Goal: Task Accomplishment & Management: Complete application form

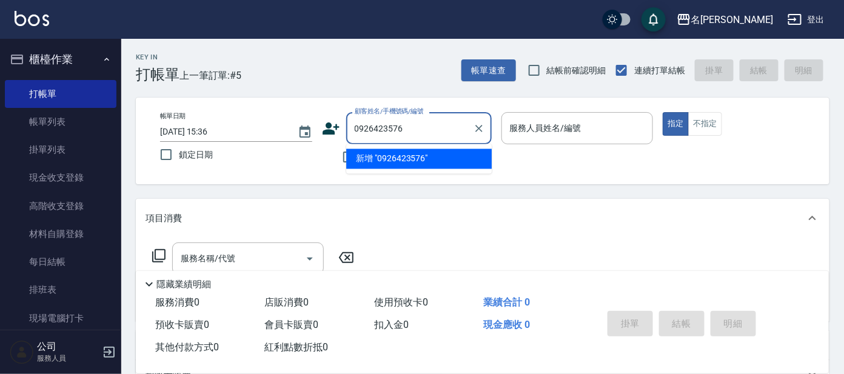
type input "0926423576"
click at [333, 131] on icon at bounding box center [331, 129] width 17 height 12
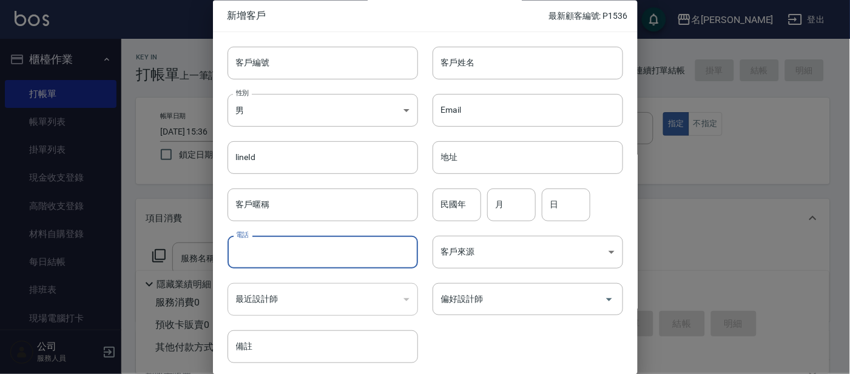
click at [315, 260] on input "電話" at bounding box center [322, 253] width 190 height 33
type input "0926423576"
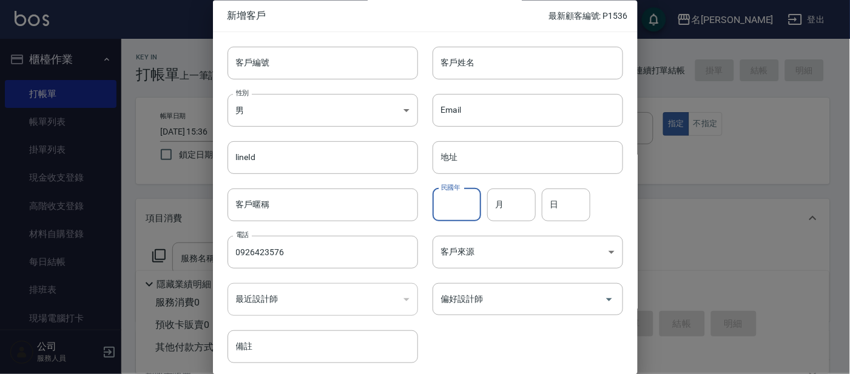
click at [475, 198] on input "民國年" at bounding box center [457, 205] width 49 height 33
type input "71"
type input "9"
type input "3"
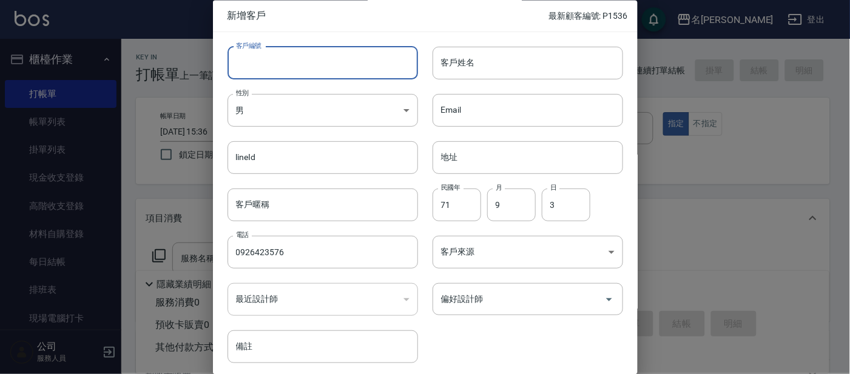
click at [340, 79] on div "客戶編號 客戶編號 客戶姓名 客戶姓名 性別 男 [DEMOGRAPHIC_DATA] 性別 Email Email lineId lineId 地址 地址 …" at bounding box center [418, 198] width 410 height 332
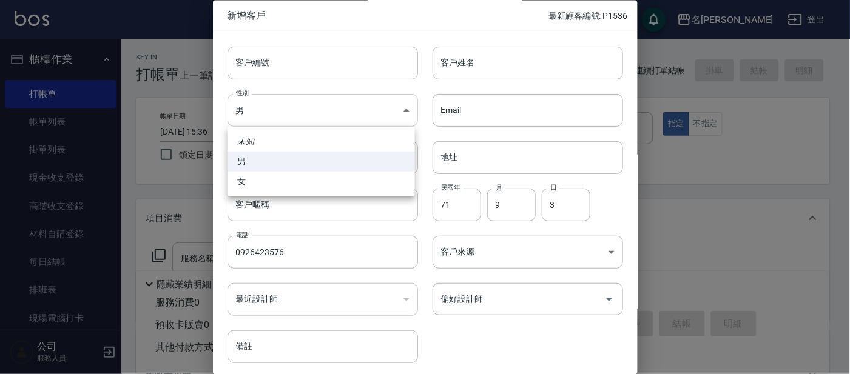
click at [235, 100] on body "名留大龍 登出 櫃檯作業 打帳單 帳單列表 掛單列表 現金收支登錄 高階收支登錄 材料自購登錄 每日結帳 排班表 現場電腦打卡 預約管理 預約管理 單日預約紀…" at bounding box center [425, 295] width 850 height 591
drag, startPoint x: 288, startPoint y: 180, endPoint x: 283, endPoint y: 147, distance: 33.6
click at [288, 179] on li "女" at bounding box center [320, 182] width 187 height 20
type input "[DEMOGRAPHIC_DATA]"
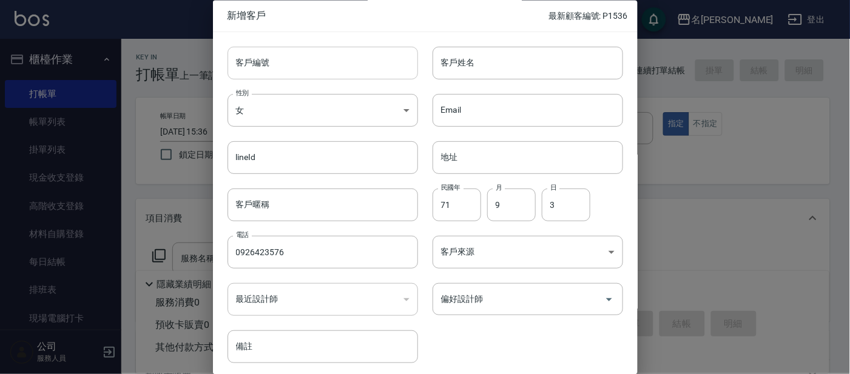
click at [283, 58] on input "客戶編號" at bounding box center [322, 63] width 190 height 33
type input "P1537"
click at [473, 43] on div "客戶姓名 客戶姓名" at bounding box center [520, 55] width 205 height 47
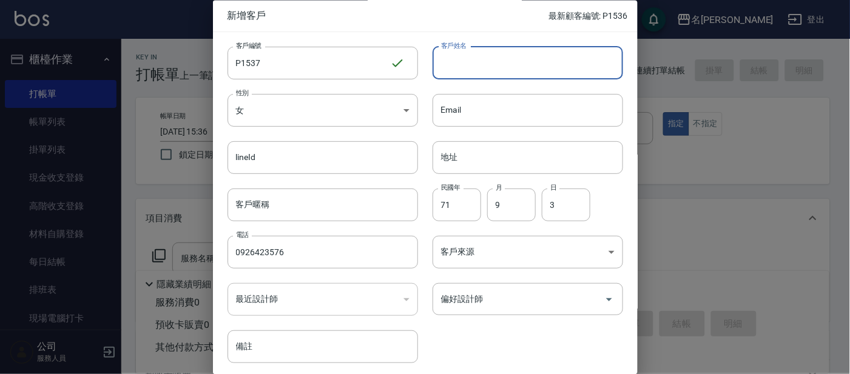
click at [473, 49] on input "客戶姓名" at bounding box center [528, 63] width 190 height 33
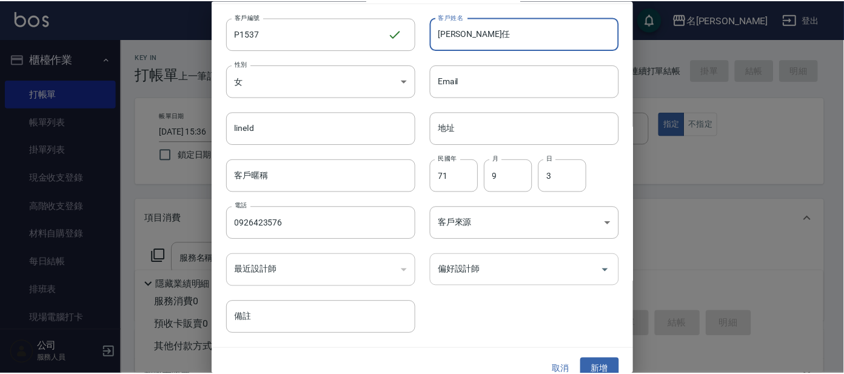
scroll to position [45, 0]
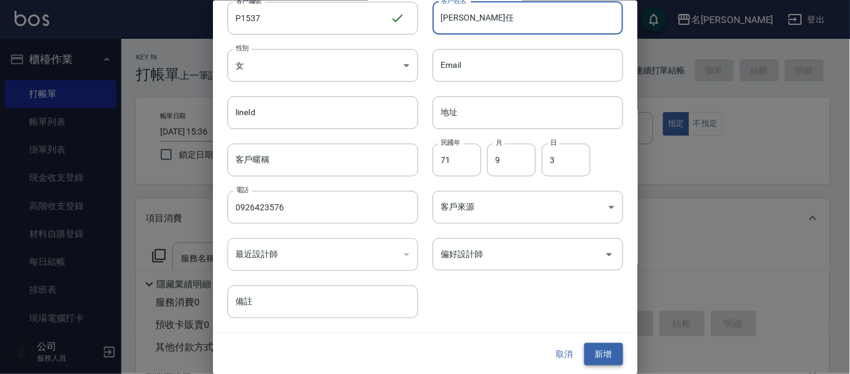
type input "[PERSON_NAME]任"
click at [614, 351] on button "新增" at bounding box center [603, 354] width 39 height 22
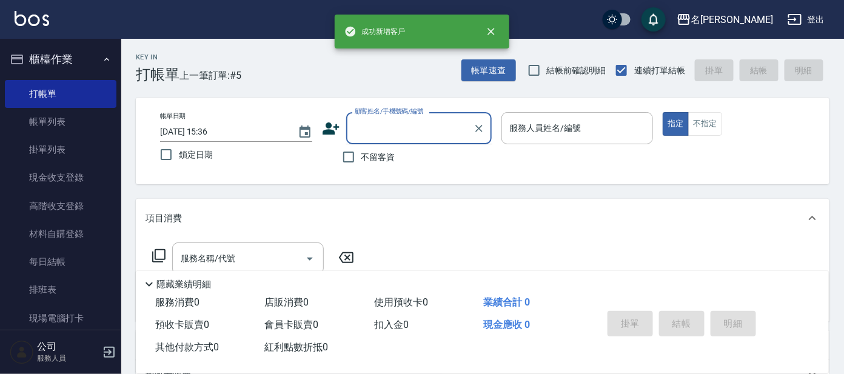
click at [372, 130] on input "顧客姓名/手機號碼/編號" at bounding box center [410, 128] width 116 height 21
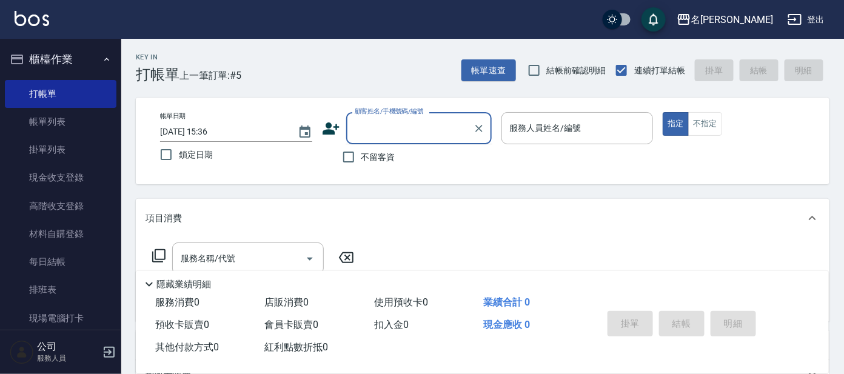
click at [420, 127] on input "顧客姓名/手機號碼/編號" at bounding box center [410, 128] width 116 height 21
click at [420, 133] on input "顧客姓名/手機號碼/編號" at bounding box center [410, 128] width 116 height 21
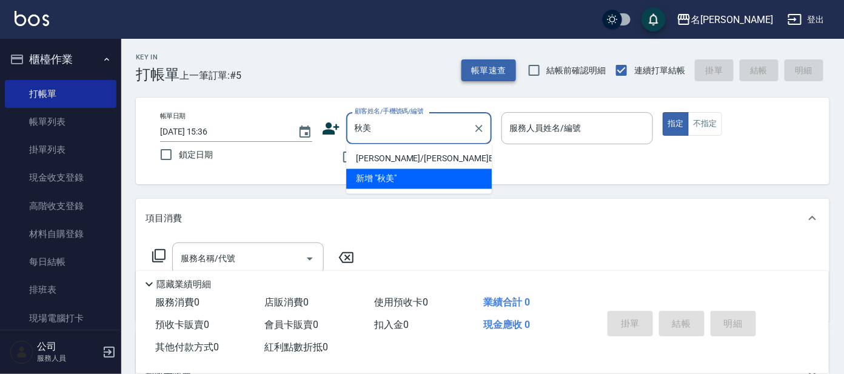
type input "秋"
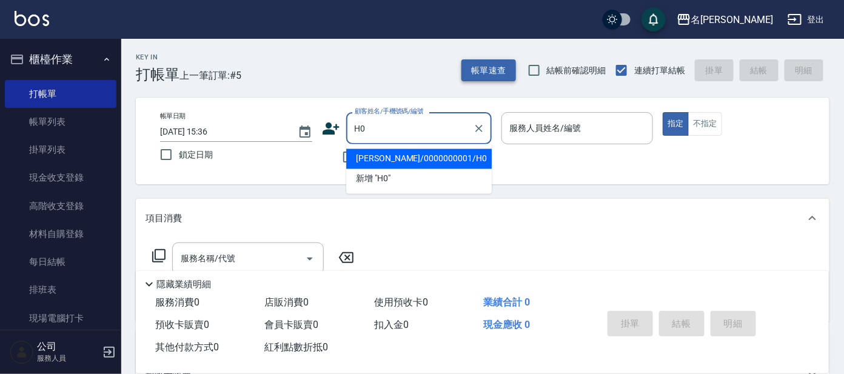
type input "[PERSON_NAME]/0000000001/H0"
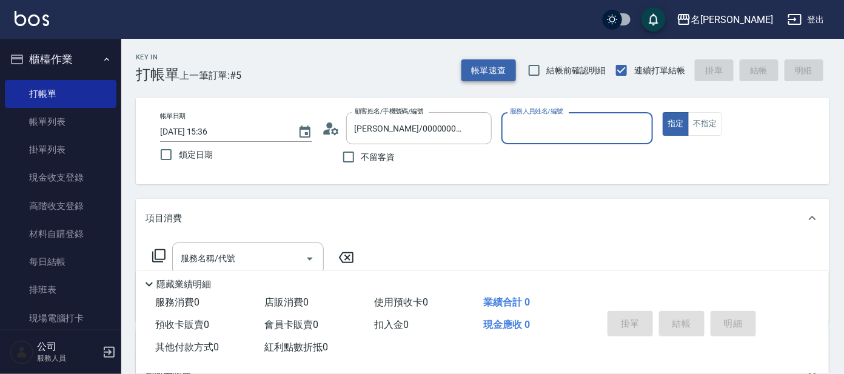
type input "[PERSON_NAME]-8"
click at [663, 112] on button "指定" at bounding box center [676, 124] width 26 height 24
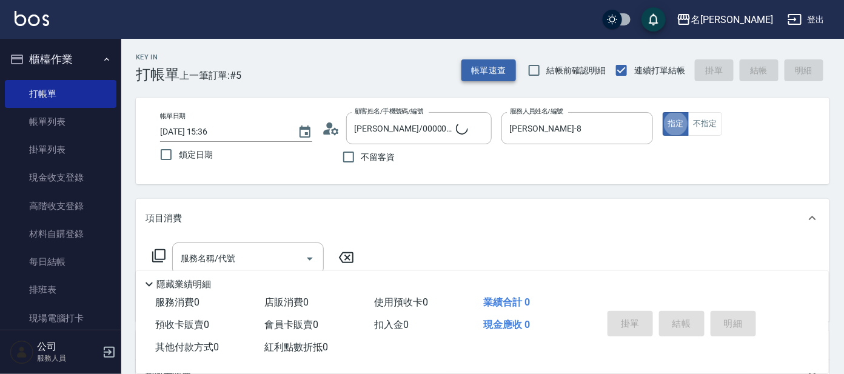
type button "true"
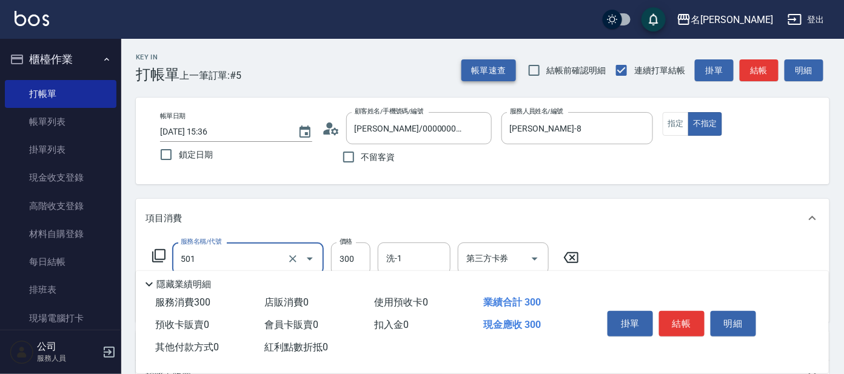
type input "洗髮(創意)(501)"
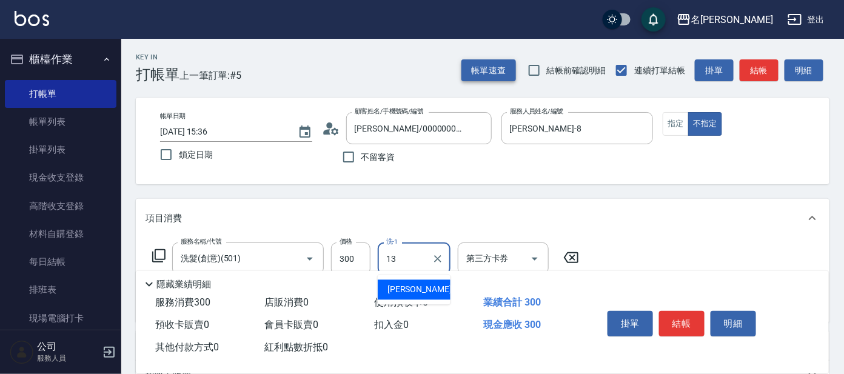
type input "[PERSON_NAME]-13"
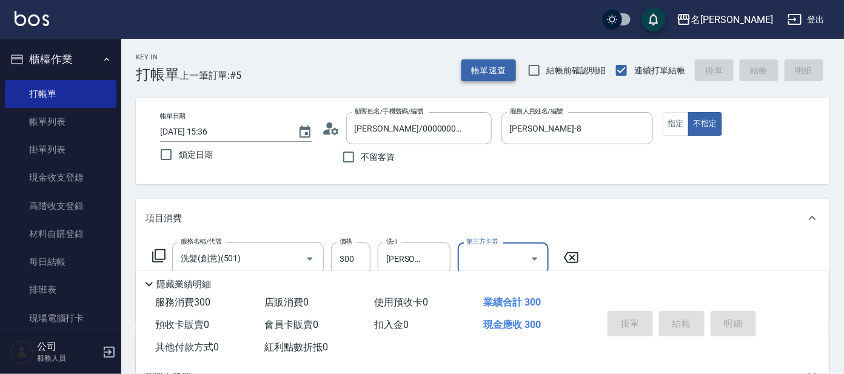
type input "[DATE] 17:13"
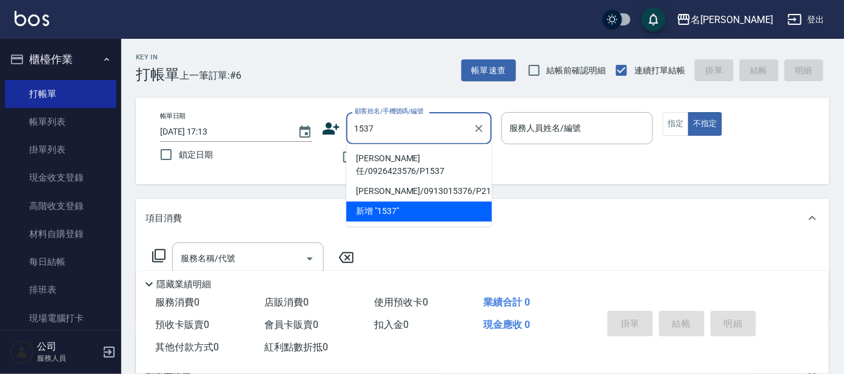
click at [425, 150] on li "[PERSON_NAME]任/0926423576/P1537" at bounding box center [419, 165] width 146 height 33
type input "[PERSON_NAME]任/0926423576/P1537"
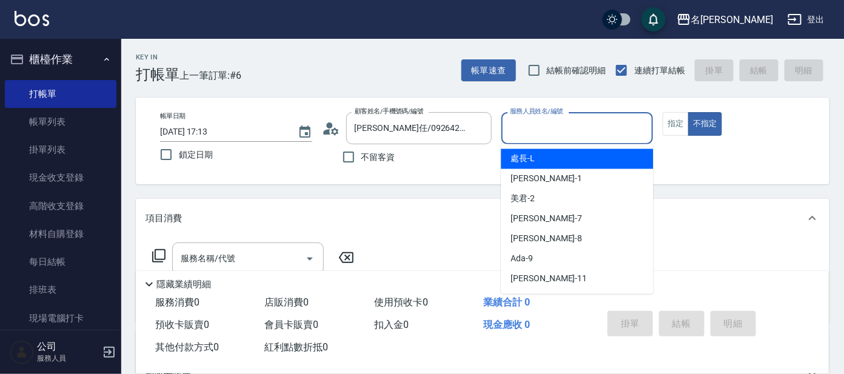
click at [569, 123] on input "服務人員姓名/編號" at bounding box center [577, 128] width 141 height 21
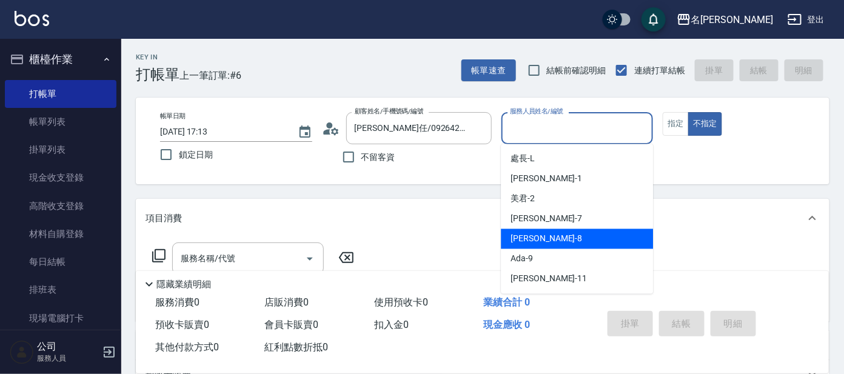
click at [557, 246] on div "[PERSON_NAME] -8" at bounding box center [577, 239] width 152 height 20
type input "[PERSON_NAME]-8"
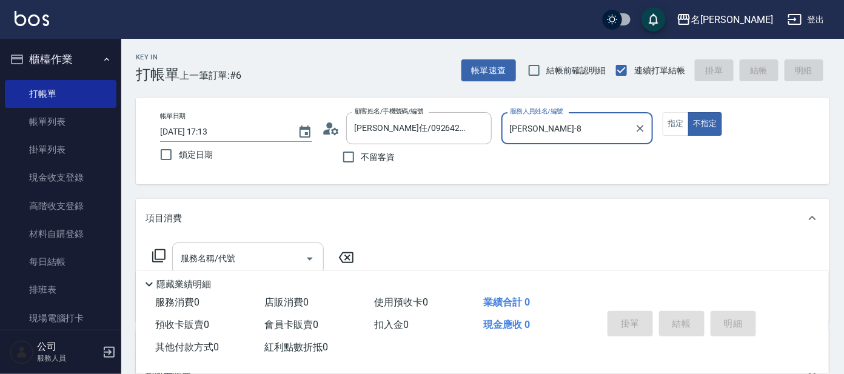
click at [237, 256] on input "服務名稱/代號" at bounding box center [239, 258] width 123 height 21
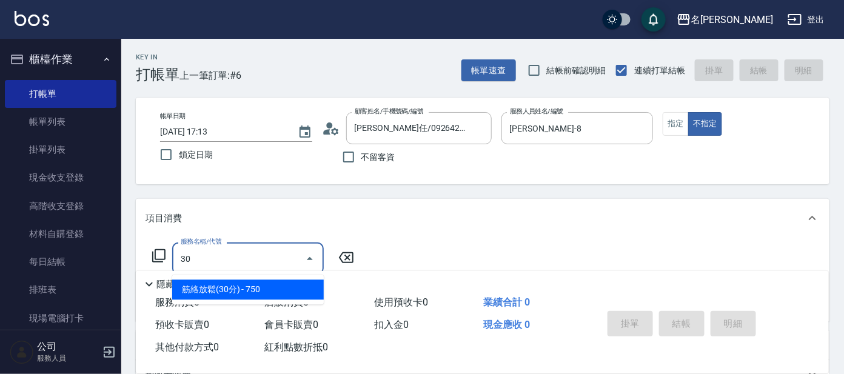
type input "306"
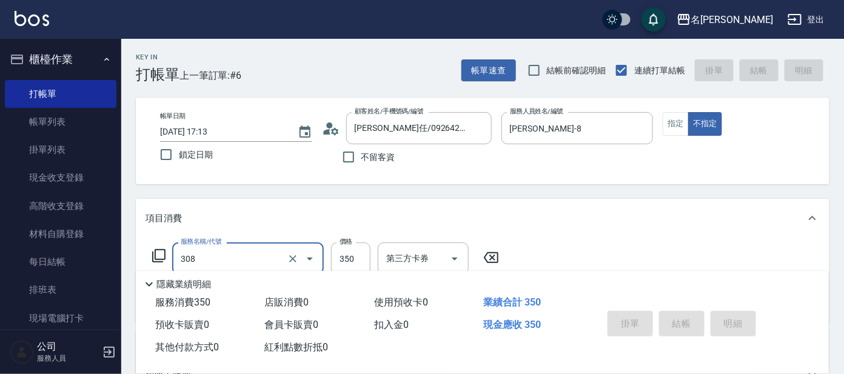
type input "308"
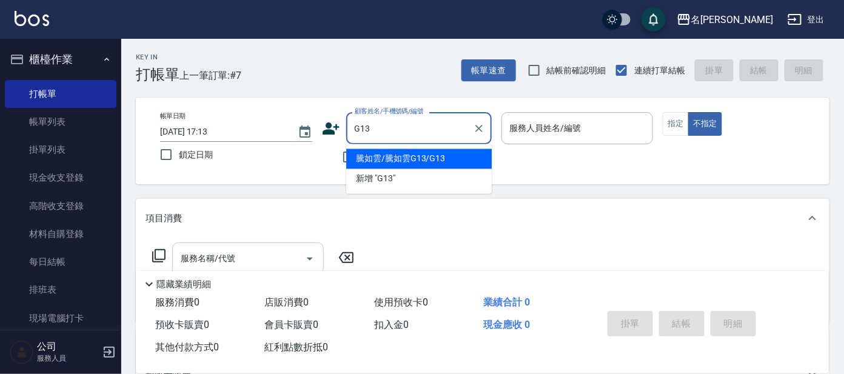
type input "騰如雲/騰如雲G13/G13"
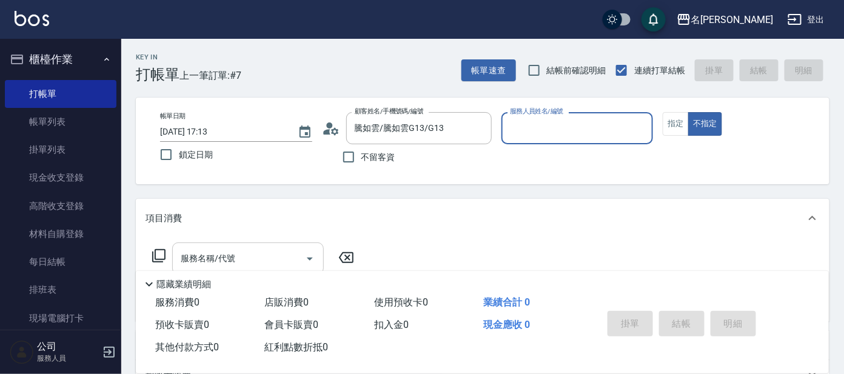
type input "[PERSON_NAME]-7"
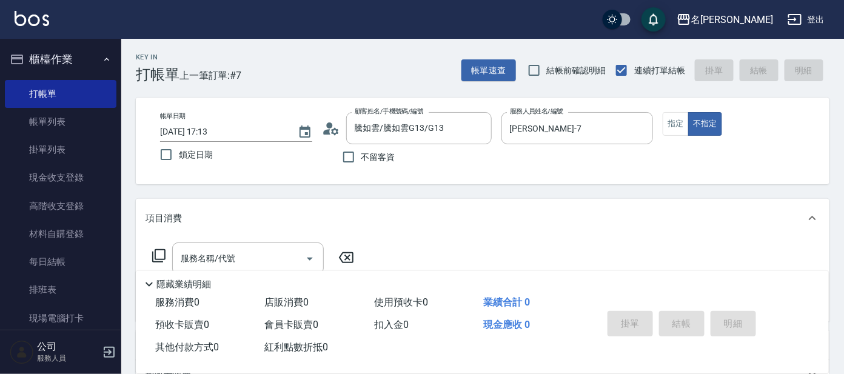
click at [662, 126] on div "帳單日期 [DATE] 17:13 鎖定日期 顧客姓名/手機號碼/編號 騰如雲/騰如雲G13/G13 顧客姓名/手機號碼/編號 不留客資 服務人員姓名/編號 …" at bounding box center [482, 141] width 665 height 58
click at [670, 122] on button "指定" at bounding box center [676, 124] width 26 height 24
click at [161, 255] on icon at bounding box center [159, 256] width 15 height 15
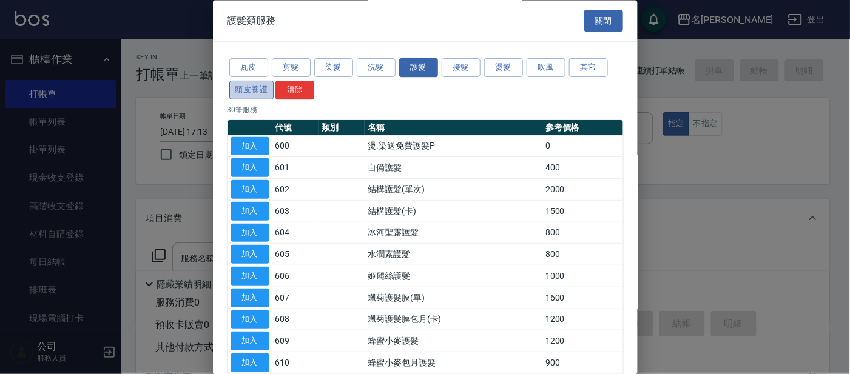
click at [246, 89] on button "頭皮養護" at bounding box center [251, 90] width 45 height 19
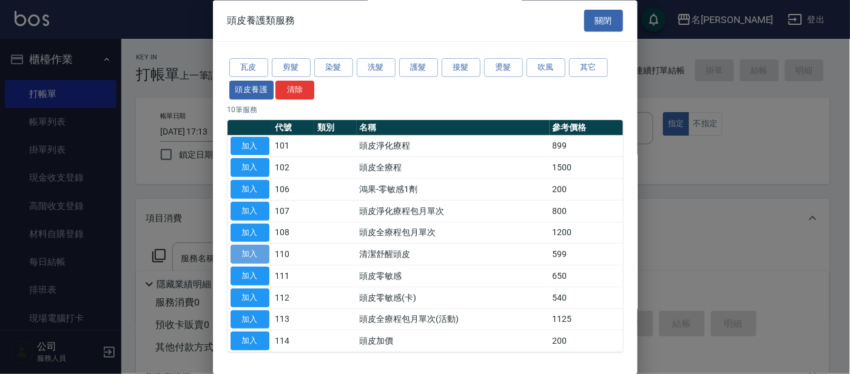
click at [244, 254] on button "加入" at bounding box center [250, 255] width 39 height 19
type input "清潔舒醒頭皮(110)"
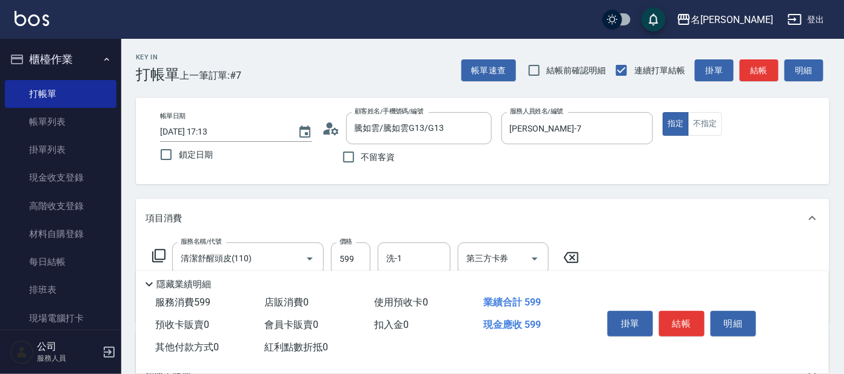
click at [160, 255] on icon at bounding box center [159, 256] width 15 height 15
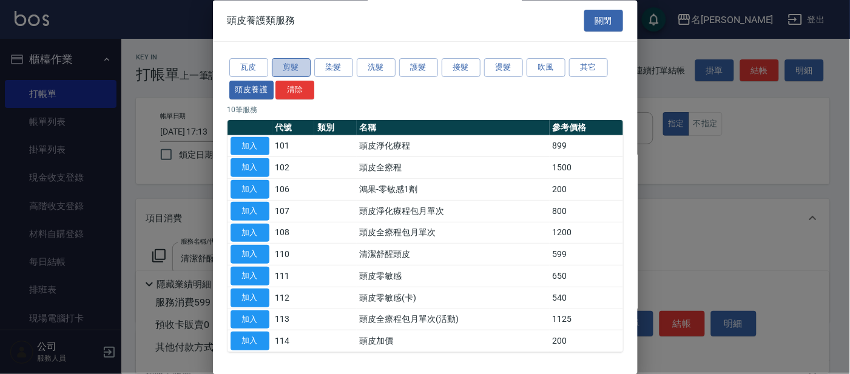
click at [294, 67] on button "剪髮" at bounding box center [291, 68] width 39 height 19
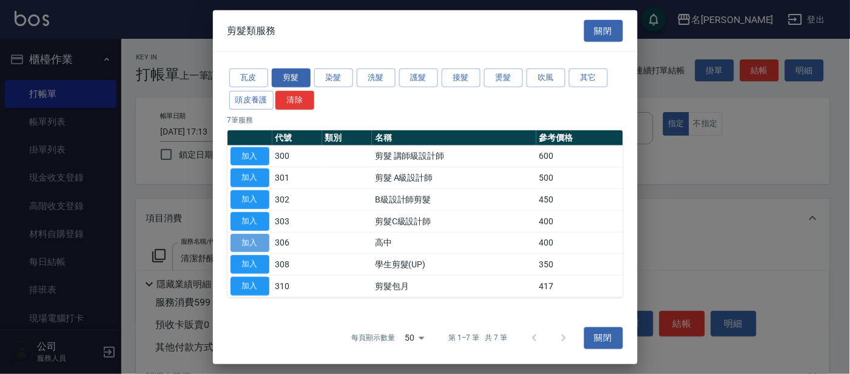
click at [249, 244] on button "加入" at bounding box center [250, 243] width 39 height 19
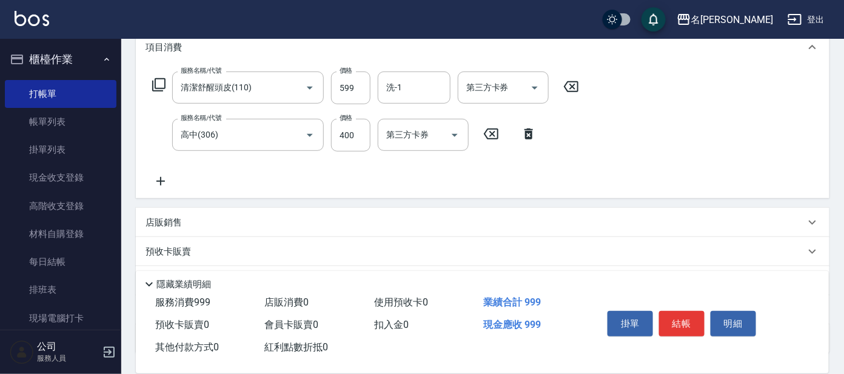
scroll to position [155, 0]
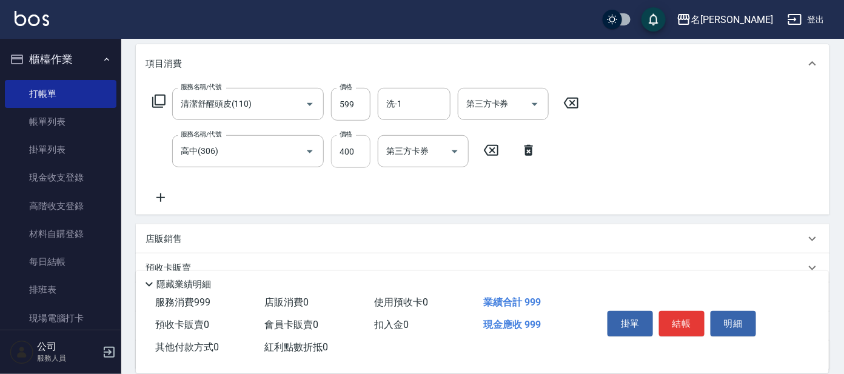
click at [362, 145] on input "400" at bounding box center [350, 151] width 39 height 33
type input "100"
click at [158, 97] on icon at bounding box center [159, 101] width 15 height 15
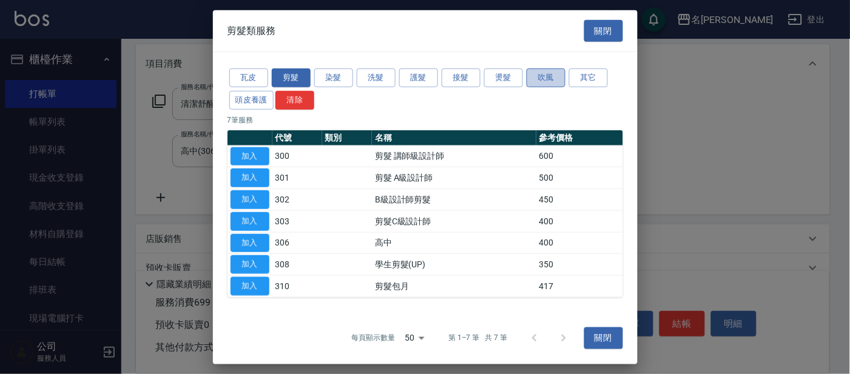
click at [548, 78] on button "吹風" at bounding box center [546, 78] width 39 height 19
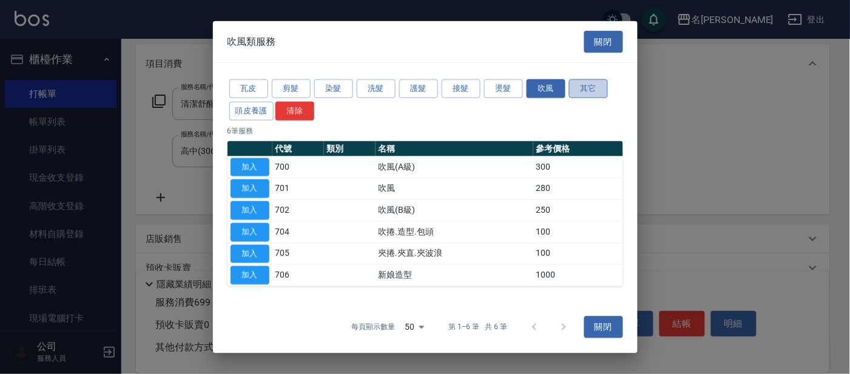
click at [587, 81] on button "其它" at bounding box center [588, 88] width 39 height 19
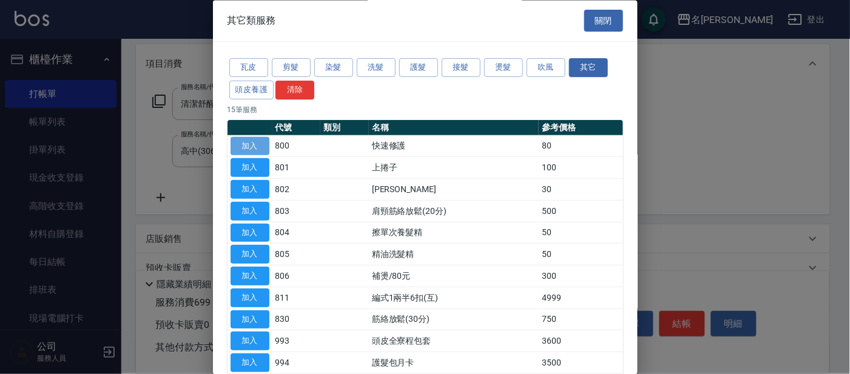
click at [240, 147] on button "加入" at bounding box center [250, 146] width 39 height 19
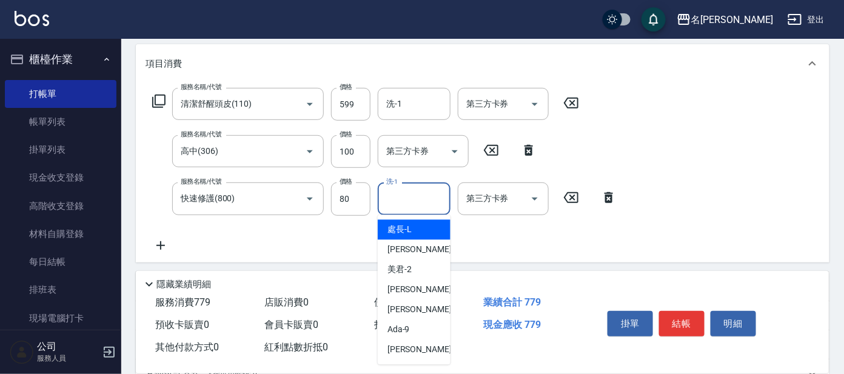
click at [411, 203] on input "洗-1" at bounding box center [414, 198] width 62 height 21
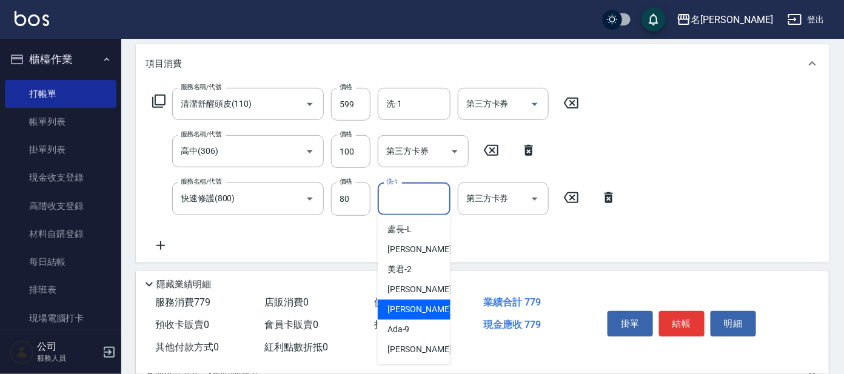
click at [396, 306] on ul "處長 -[PERSON_NAME] -1 美君 -2 [PERSON_NAME] -7 [PERSON_NAME] -8 Ada -9 [PERSON_NAM…" at bounding box center [414, 290] width 73 height 150
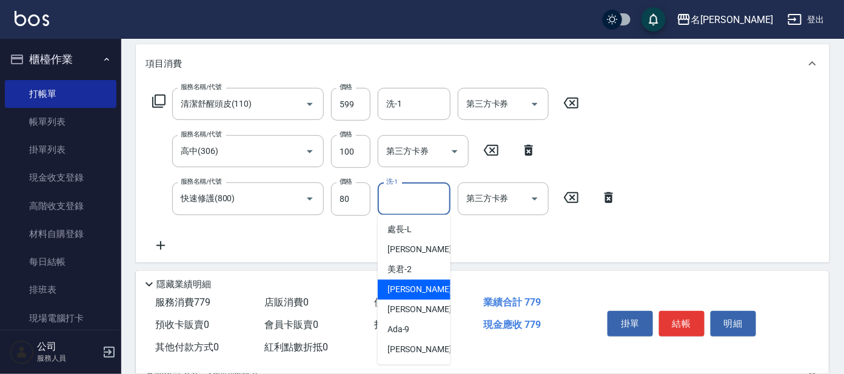
click at [394, 291] on span "[PERSON_NAME] -7" at bounding box center [424, 290] width 72 height 13
type input "[PERSON_NAME]-7"
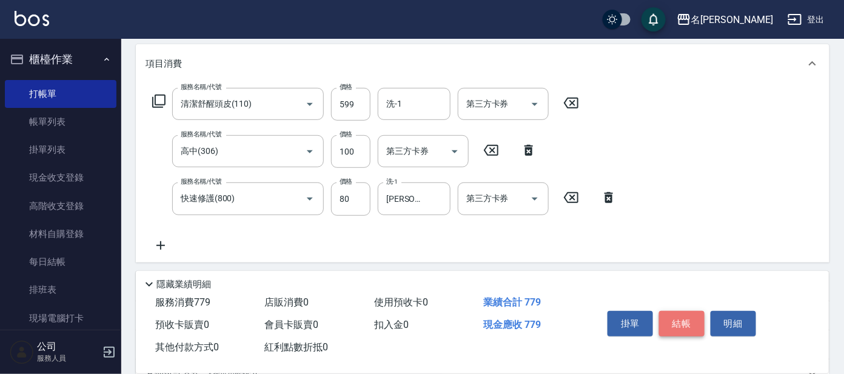
click at [672, 318] on button "結帳" at bounding box center [681, 323] width 45 height 25
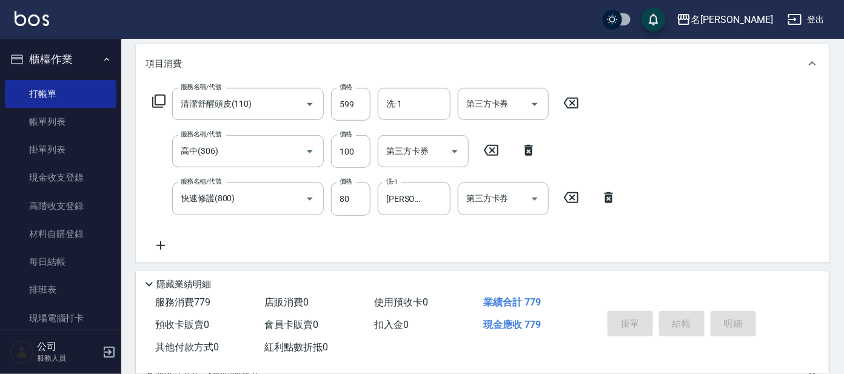
type input "[DATE] 17:26"
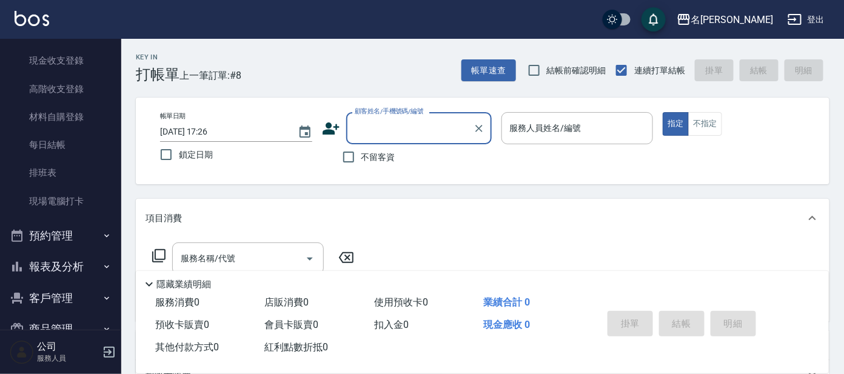
scroll to position [146, 0]
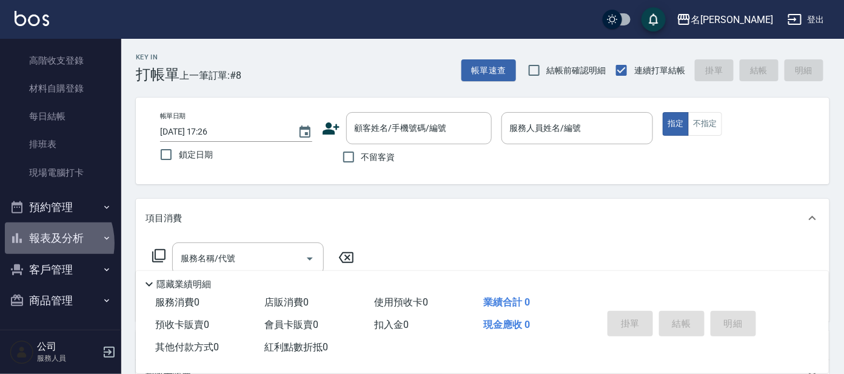
click at [37, 240] on button "報表及分析" at bounding box center [61, 239] width 112 height 32
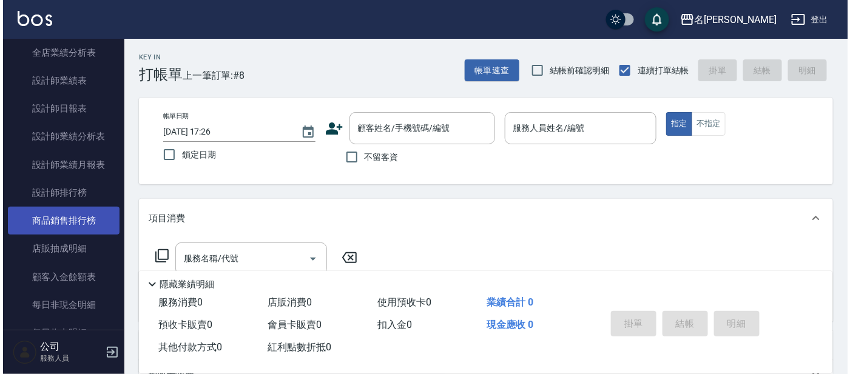
scroll to position [564, 0]
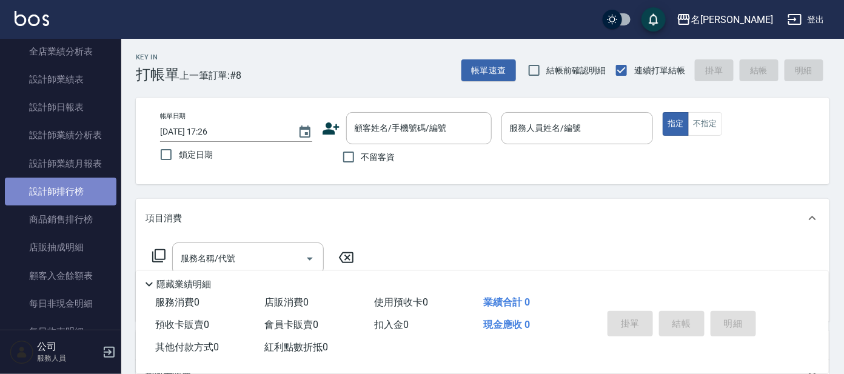
click at [64, 193] on link "設計師排行榜" at bounding box center [61, 192] width 112 height 28
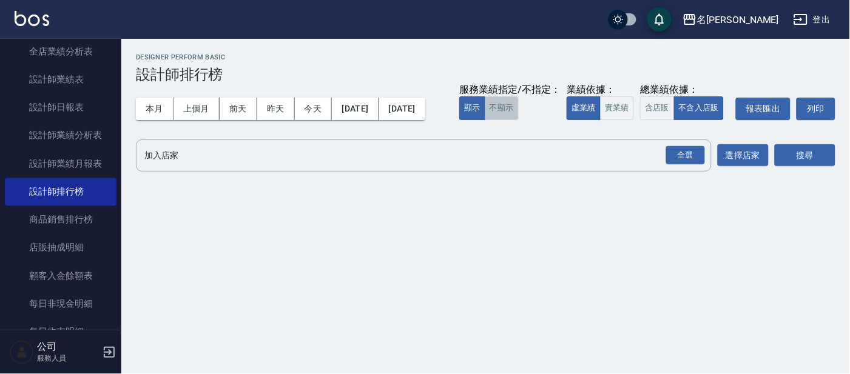
click at [485, 120] on button "不顯示" at bounding box center [502, 108] width 34 height 24
click at [600, 120] on button "實業績" at bounding box center [617, 108] width 34 height 24
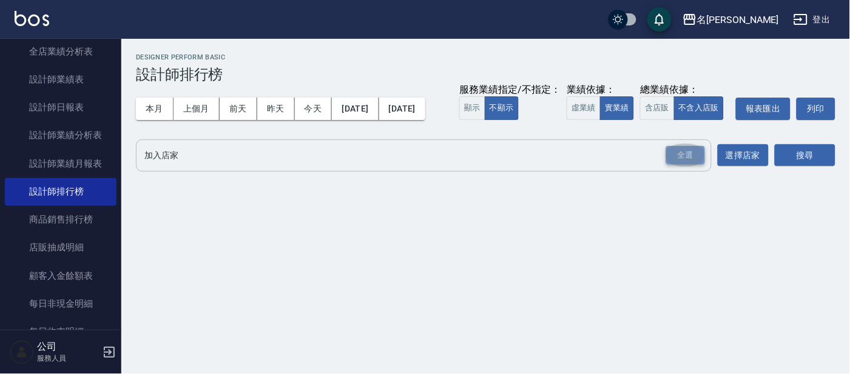
click at [678, 165] on div "全選" at bounding box center [685, 155] width 39 height 19
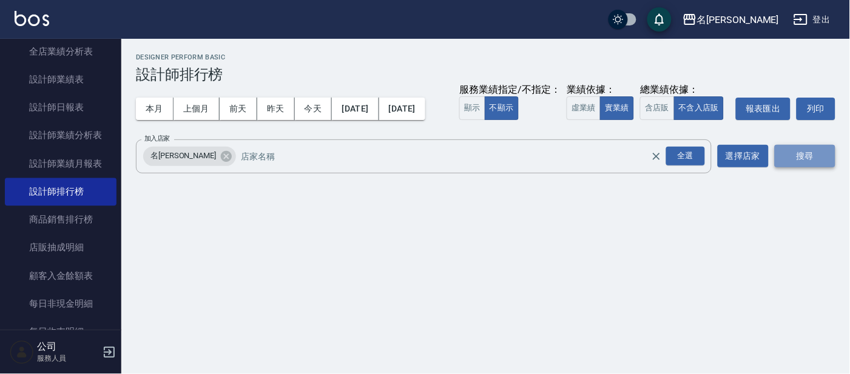
click at [786, 167] on button "搜尋" at bounding box center [805, 156] width 61 height 22
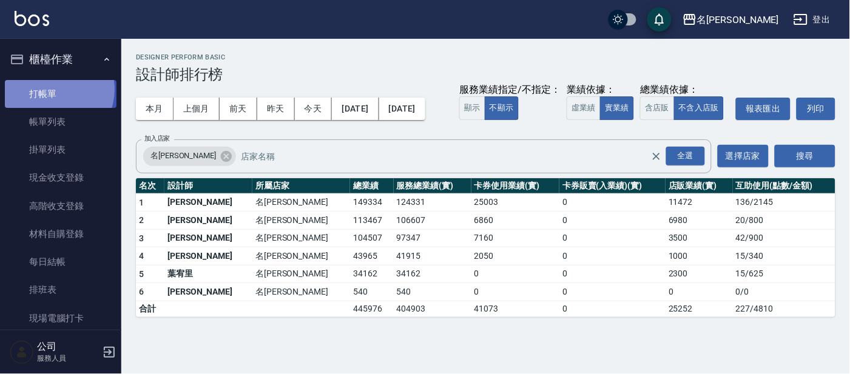
click at [52, 89] on link "打帳單" at bounding box center [61, 94] width 112 height 28
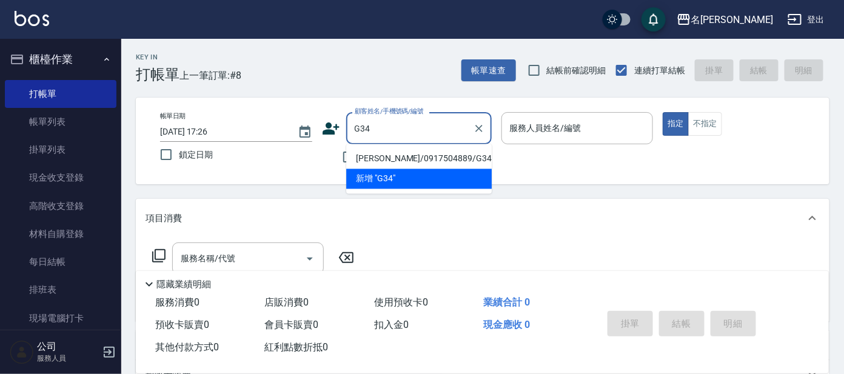
click at [414, 164] on li "[PERSON_NAME]/0917504889/G34" at bounding box center [419, 159] width 146 height 20
type input "[PERSON_NAME]/0917504889/G34"
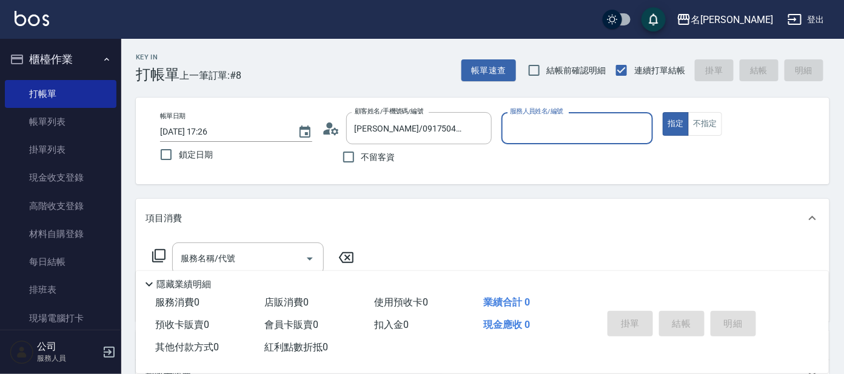
type input "[PERSON_NAME]-7"
click at [160, 254] on icon at bounding box center [159, 256] width 15 height 15
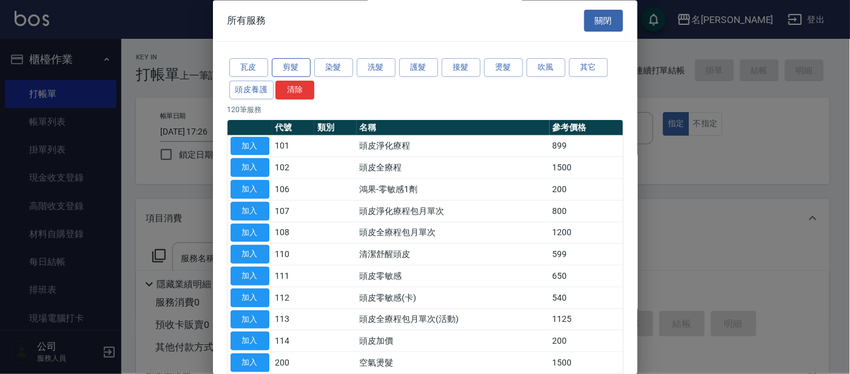
click at [291, 69] on button "剪髮" at bounding box center [291, 68] width 39 height 19
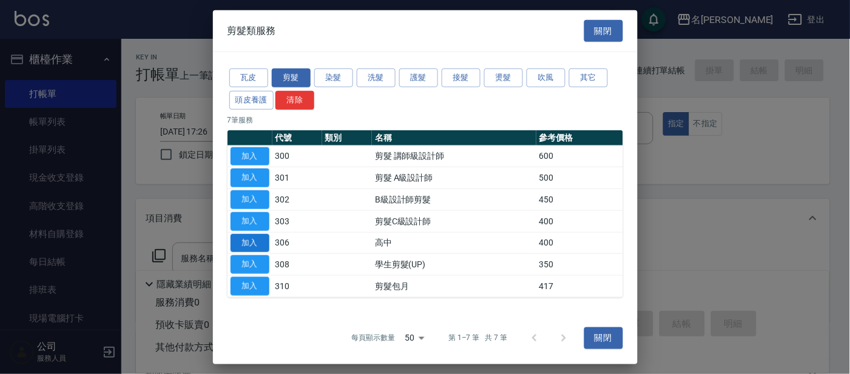
click at [244, 244] on button "加入" at bounding box center [250, 243] width 39 height 19
type input "高中(306)"
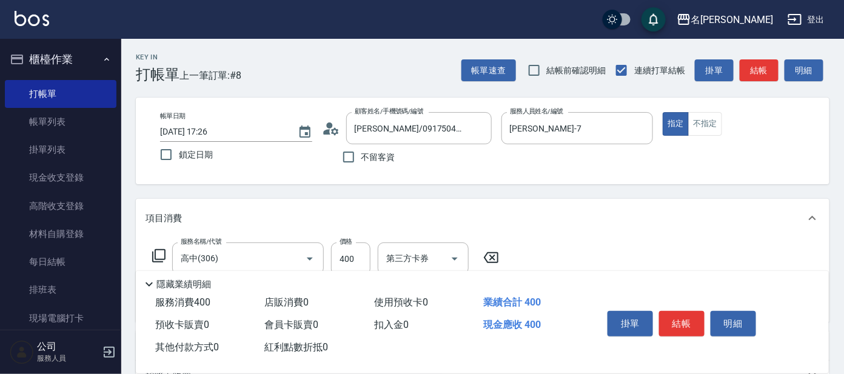
click at [159, 256] on icon at bounding box center [159, 256] width 15 height 15
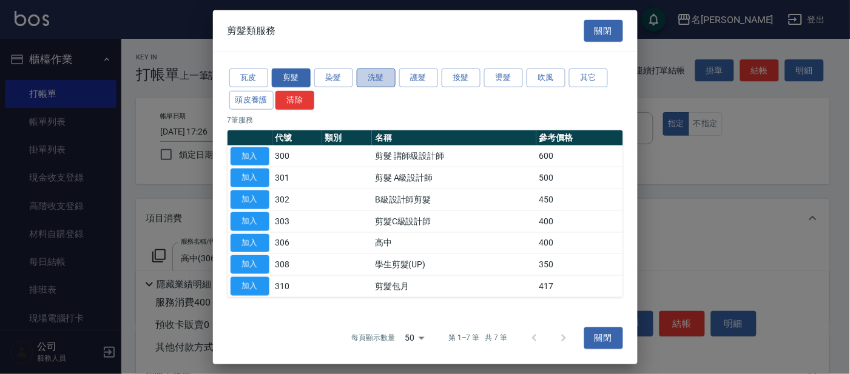
drag, startPoint x: 374, startPoint y: 76, endPoint x: 385, endPoint y: 86, distance: 14.6
click at [373, 75] on button "洗髮" at bounding box center [376, 78] width 39 height 19
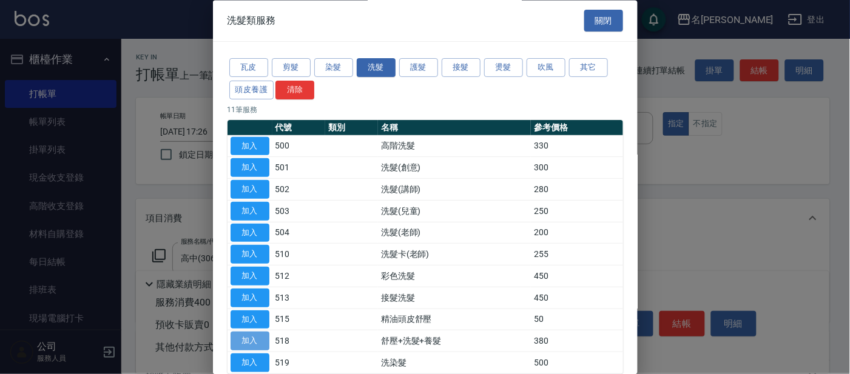
click at [240, 340] on button "加入" at bounding box center [250, 341] width 39 height 19
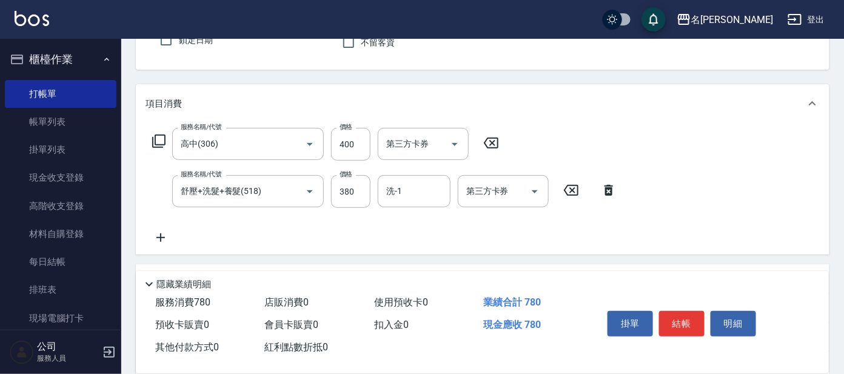
scroll to position [118, 0]
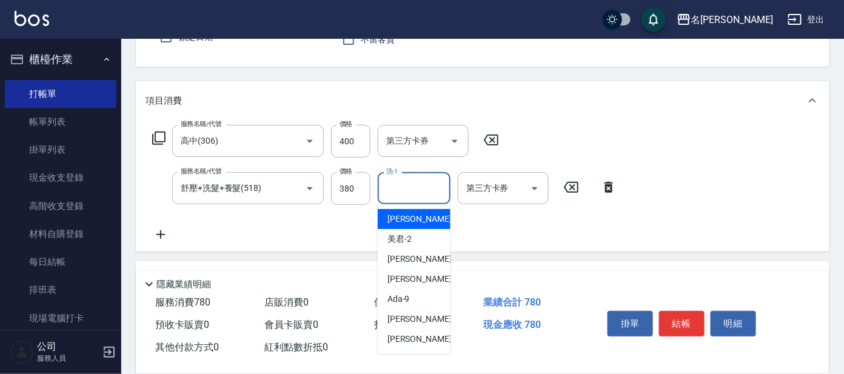
click at [396, 183] on input "洗-1" at bounding box center [414, 188] width 62 height 21
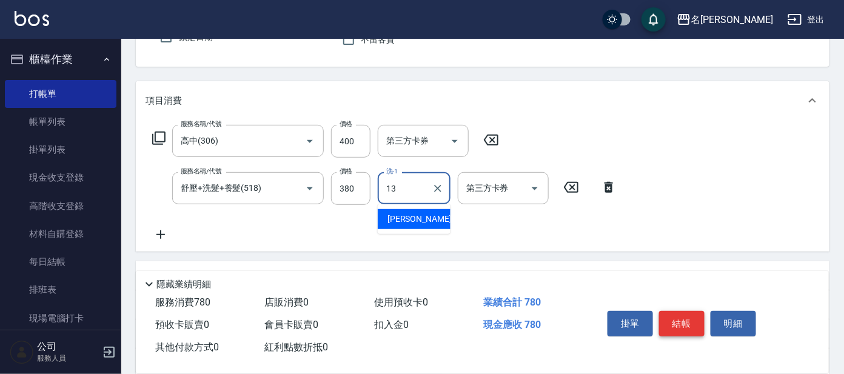
type input "13"
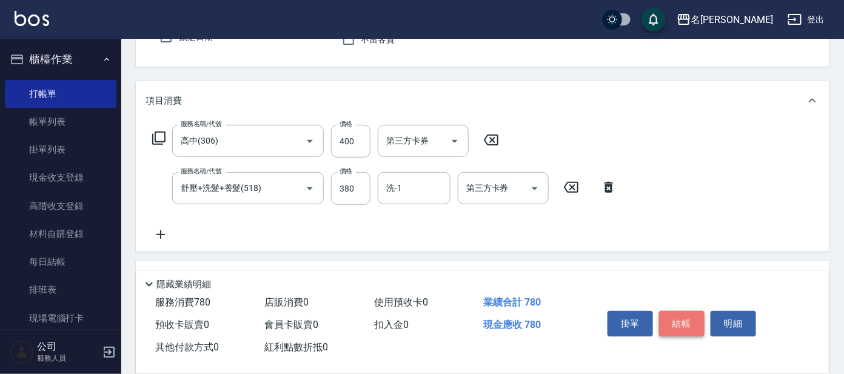
click at [693, 327] on button "結帳" at bounding box center [681, 323] width 45 height 25
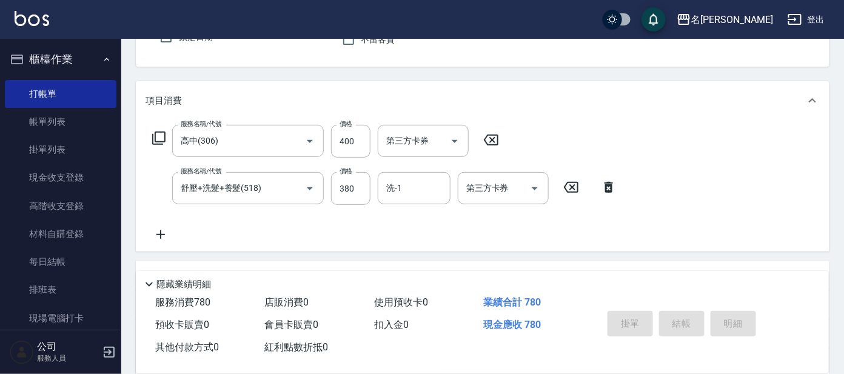
type input "[DATE] 17:31"
